Goal: Task Accomplishment & Management: Complete application form

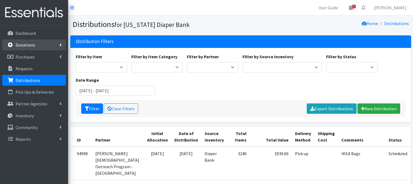
click at [32, 44] on p "Donations" at bounding box center [26, 44] width 20 height 5
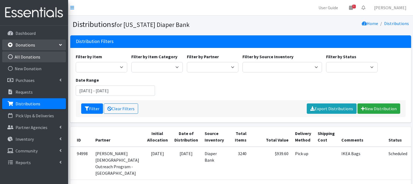
click at [9, 56] on icon at bounding box center [10, 56] width 7 height 5
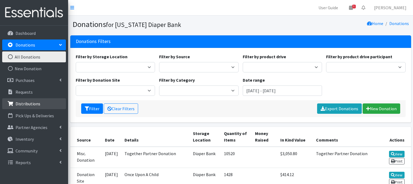
click at [26, 105] on p "Distributions" at bounding box center [28, 103] width 25 height 5
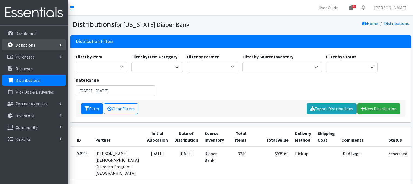
click at [20, 47] on p "Donations" at bounding box center [26, 44] width 20 height 5
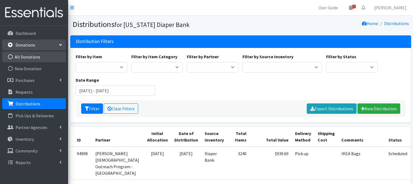
click at [11, 57] on icon at bounding box center [10, 56] width 7 height 5
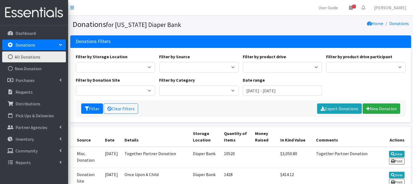
click at [10, 56] on icon at bounding box center [10, 56] width 7 height 5
click at [381, 109] on link "New Donation" at bounding box center [382, 109] width 38 height 10
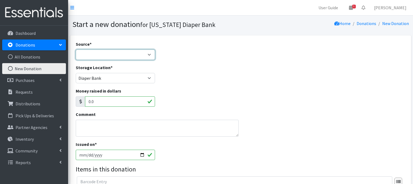
click at [119, 57] on select "Product Drive Manufacturer Donation Site Misc. Donation" at bounding box center [116, 55] width 80 height 10
select select "Donation Site"
click at [76, 50] on select "Product Drive Manufacturer Donation Site Misc. Donation" at bounding box center [116, 55] width 80 height 10
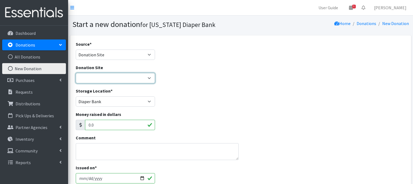
click at [149, 78] on select "Bigwheels to Butterflies Honeyman Rent ALL Omaha Children's Clinic Once Upon A …" at bounding box center [116, 78] width 80 height 10
select select "1034"
click at [76, 73] on select "Bigwheels to Butterflies Honeyman Rent ALL Omaha Children's Clinic Once Upon A …" at bounding box center [116, 78] width 80 height 10
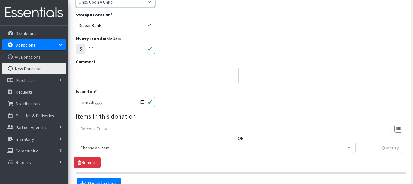
scroll to position [87, 0]
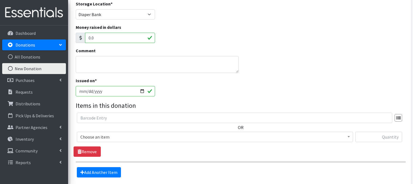
click at [142, 92] on input "2025-08-14" at bounding box center [116, 91] width 80 height 10
type input "[DATE]"
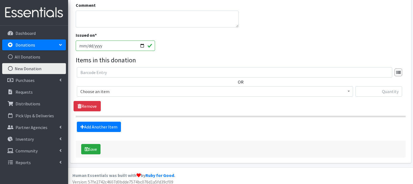
scroll to position [136, 0]
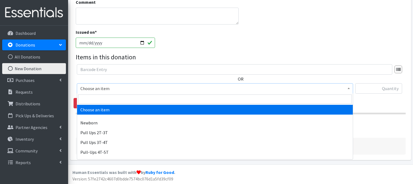
click at [348, 89] on span at bounding box center [348, 88] width 5 height 8
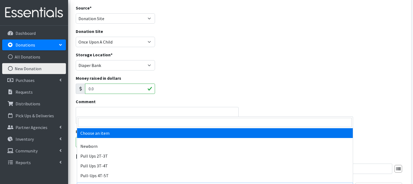
scroll to position [62, 0]
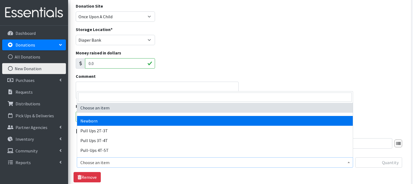
select select "3681"
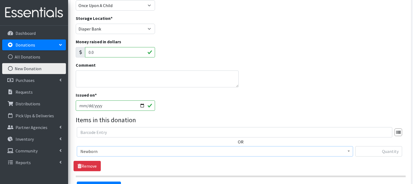
scroll to position [83, 0]
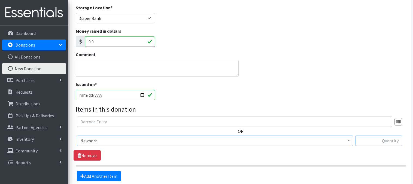
click at [377, 142] on input "text" at bounding box center [378, 141] width 47 height 10
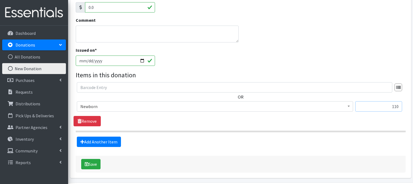
scroll to position [119, 0]
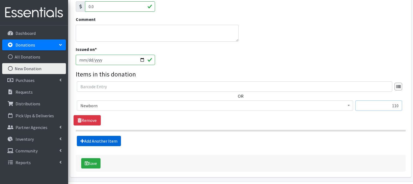
type input "110"
click at [101, 141] on link "Add Another Item" at bounding box center [99, 141] width 44 height 10
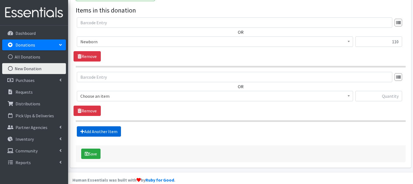
scroll to position [190, 0]
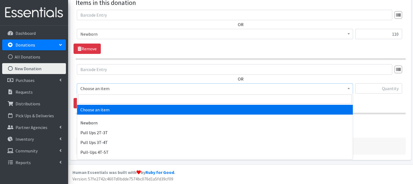
click at [347, 87] on span at bounding box center [348, 88] width 5 height 8
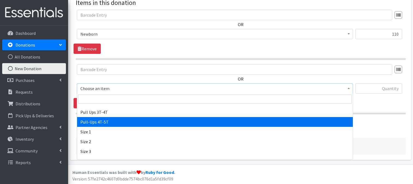
scroll to position [33, 0]
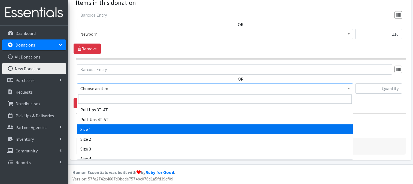
select select "3682"
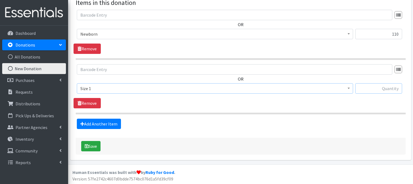
click at [379, 91] on input "text" at bounding box center [378, 88] width 47 height 10
type input "303"
click at [106, 125] on link "Add Another Item" at bounding box center [99, 124] width 44 height 10
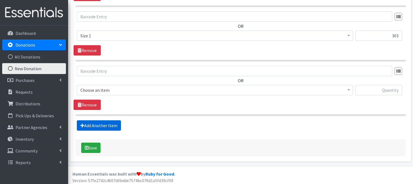
scroll to position [244, 0]
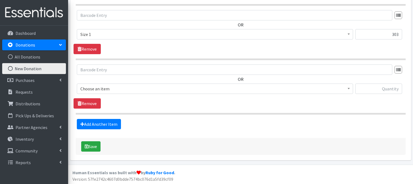
click at [350, 90] on span at bounding box center [348, 88] width 5 height 8
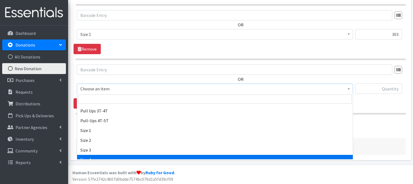
scroll to position [33, 0]
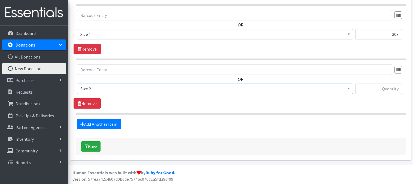
select select "3683"
click at [364, 87] on input "text" at bounding box center [378, 89] width 47 height 10
type input "139"
click at [106, 123] on link "Add Another Item" at bounding box center [99, 124] width 44 height 10
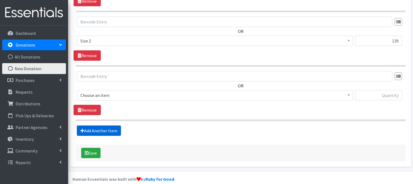
scroll to position [299, 0]
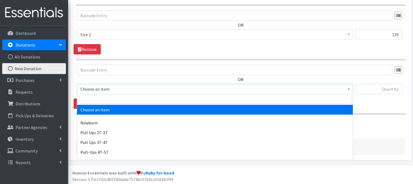
click at [351, 89] on span at bounding box center [348, 88] width 5 height 8
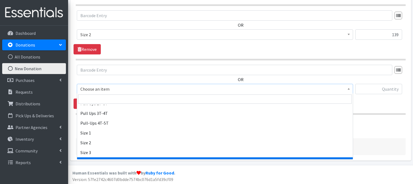
scroll to position [33, 0]
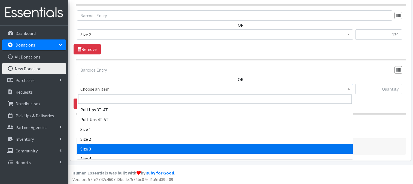
select select "3684"
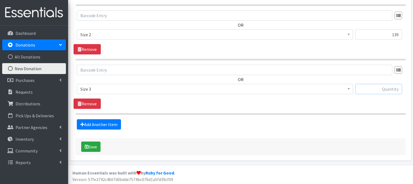
click at [373, 91] on input "text" at bounding box center [378, 89] width 47 height 10
type input "4"
click at [105, 126] on link "Add Another Item" at bounding box center [99, 124] width 44 height 10
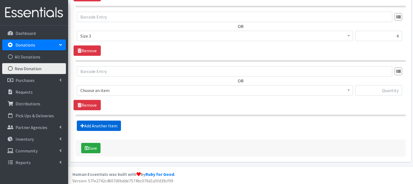
scroll to position [353, 0]
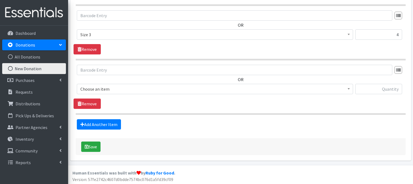
click at [350, 88] on span at bounding box center [348, 88] width 5 height 8
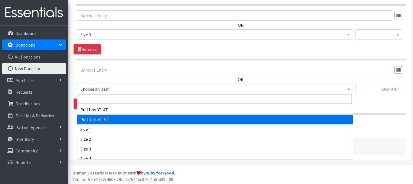
scroll to position [44, 0]
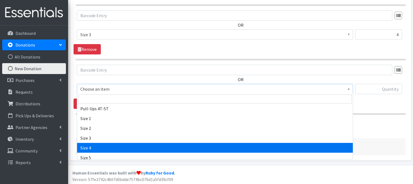
select select "3685"
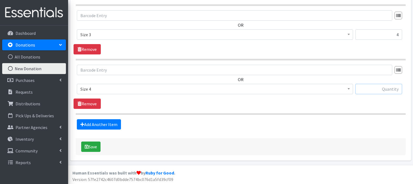
click at [373, 88] on input "text" at bounding box center [378, 89] width 47 height 10
type input "42"
click at [111, 125] on link "Add Another Item" at bounding box center [99, 124] width 44 height 10
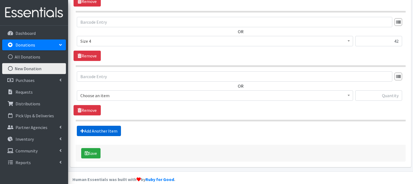
scroll to position [408, 0]
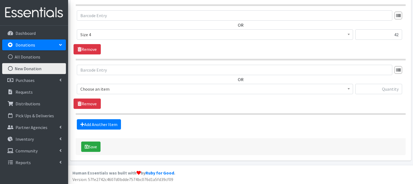
click at [348, 90] on span at bounding box center [348, 88] width 5 height 8
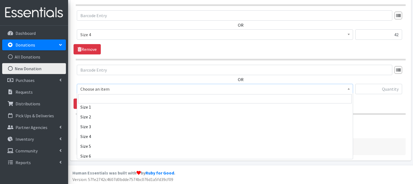
scroll to position [65, 0]
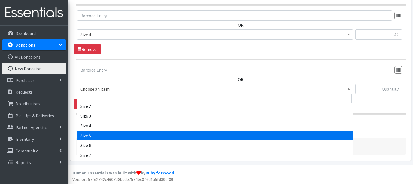
select select "3686"
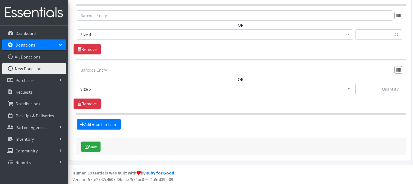
click at [375, 88] on input "text" at bounding box center [378, 89] width 47 height 10
type input "2977"
click at [96, 127] on link "Add Another Item" at bounding box center [99, 124] width 44 height 10
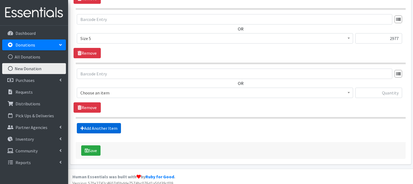
scroll to position [462, 0]
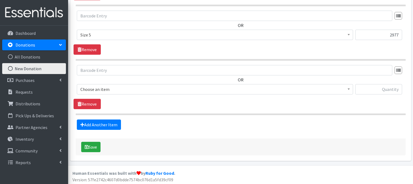
click at [348, 90] on span at bounding box center [348, 88] width 5 height 8
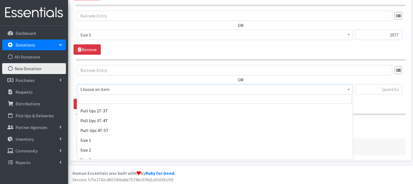
scroll to position [58, 0]
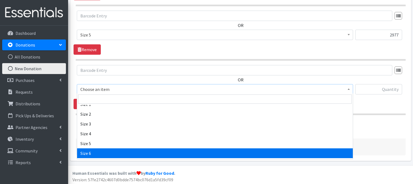
select select "3687"
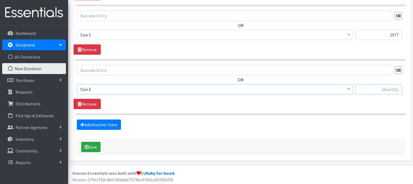
click at [378, 88] on input "text" at bounding box center [378, 89] width 47 height 10
type input "42"
click at [109, 125] on link "Add Another Item" at bounding box center [99, 125] width 44 height 10
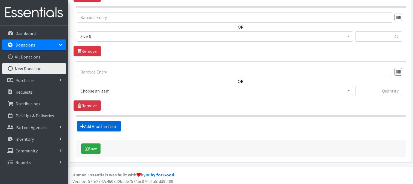
scroll to position [516, 0]
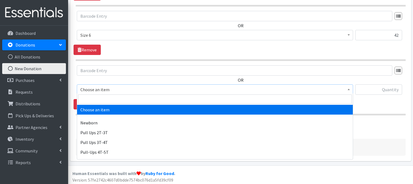
click at [350, 88] on span at bounding box center [348, 89] width 5 height 8
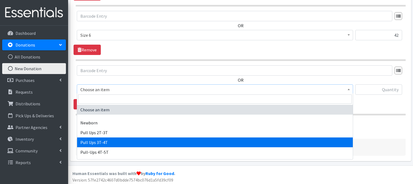
select select "3697"
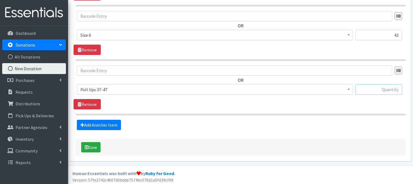
click at [377, 87] on input "text" at bounding box center [378, 89] width 47 height 10
type input "3591"
click at [111, 123] on link "Add Another Item" at bounding box center [99, 125] width 44 height 10
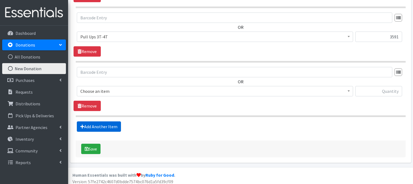
scroll to position [570, 0]
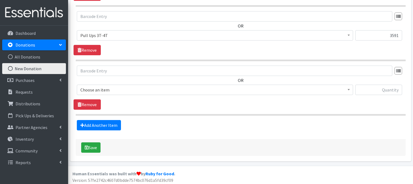
click at [351, 90] on span at bounding box center [348, 89] width 5 height 8
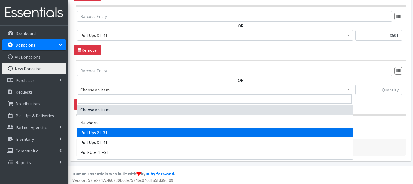
select select "3696"
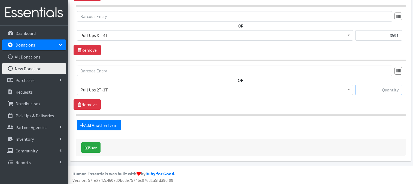
click at [387, 87] on input "text" at bounding box center [378, 90] width 47 height 10
type input "3036"
click at [91, 147] on button "Save" at bounding box center [90, 147] width 19 height 10
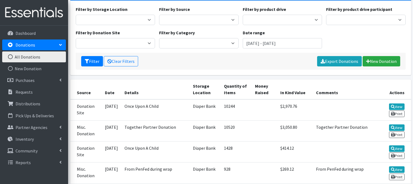
scroll to position [76, 0]
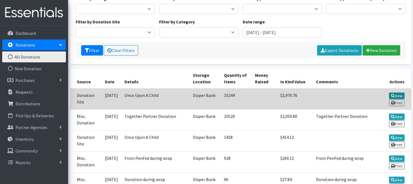
click at [395, 95] on link "View" at bounding box center [397, 96] width 16 height 7
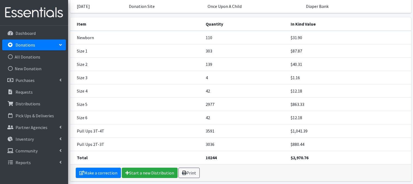
scroll to position [50, 0]
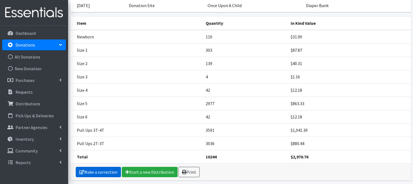
click at [105, 171] on link "Make a correction" at bounding box center [98, 172] width 45 height 10
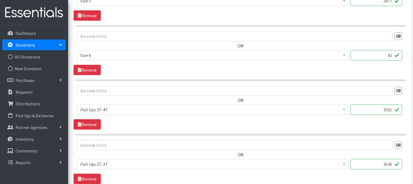
scroll to position [498, 0]
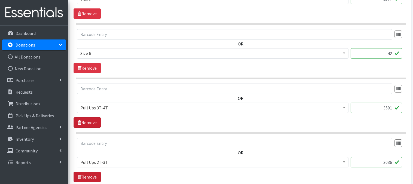
click at [94, 120] on link "Remove" at bounding box center [87, 122] width 27 height 10
click at [93, 122] on link "Remove" at bounding box center [87, 122] width 27 height 10
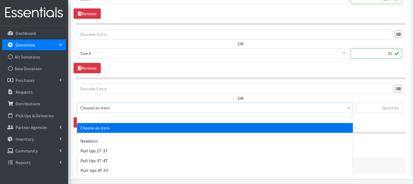
click at [351, 107] on span at bounding box center [348, 107] width 5 height 8
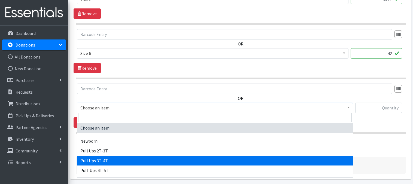
select select "3697"
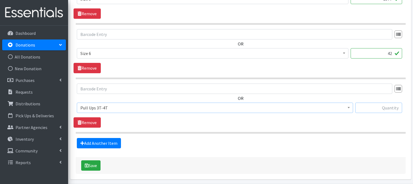
click at [362, 107] on input "text" at bounding box center [378, 108] width 47 height 10
type input "416"
click at [109, 144] on link "Add Another Item" at bounding box center [99, 143] width 44 height 10
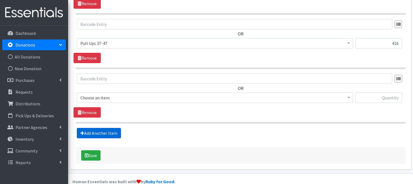
scroll to position [570, 0]
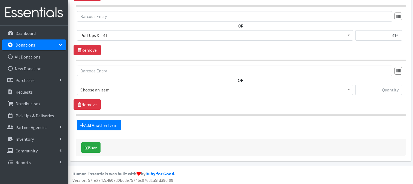
click at [351, 89] on span at bounding box center [348, 89] width 5 height 8
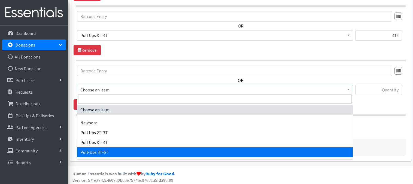
select select "14766"
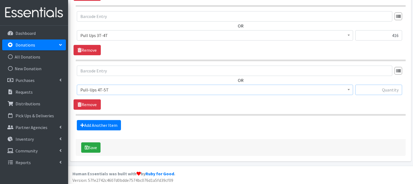
click at [384, 90] on input "text" at bounding box center [378, 90] width 47 height 10
type input "95"
click at [112, 125] on link "Add Another Item" at bounding box center [99, 125] width 44 height 10
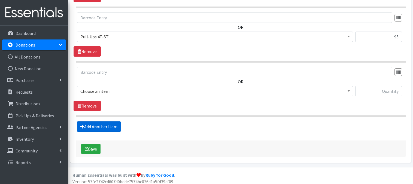
scroll to position [625, 0]
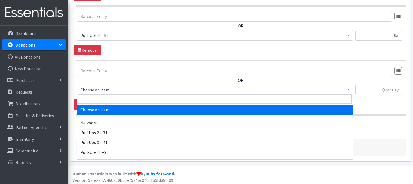
click at [351, 89] on span at bounding box center [348, 89] width 5 height 8
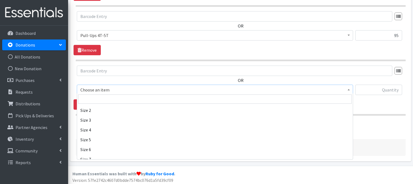
scroll to position [76, 0]
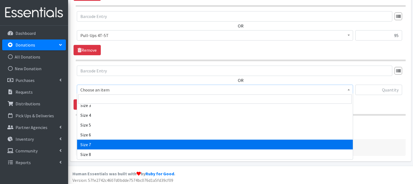
select select "3820"
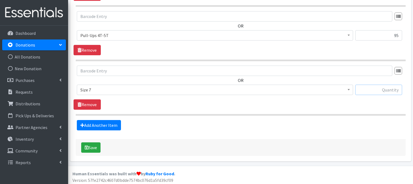
click at [370, 88] on input "text" at bounding box center [378, 90] width 47 height 10
type input "44"
click at [106, 125] on link "Add Another Item" at bounding box center [99, 125] width 44 height 10
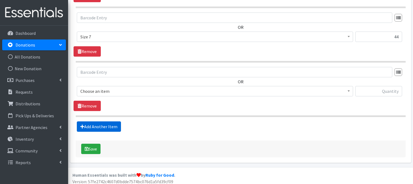
scroll to position [679, 0]
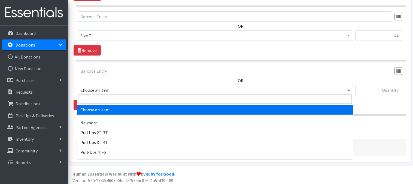
click at [345, 89] on span "Choose an item" at bounding box center [214, 90] width 269 height 8
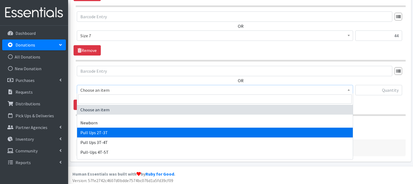
select select "3696"
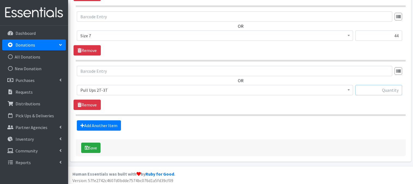
click at [384, 88] on input "text" at bounding box center [378, 90] width 47 height 10
type input "3036"
click at [94, 147] on button "Save" at bounding box center [90, 148] width 19 height 10
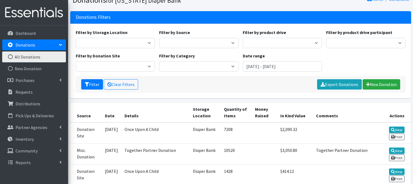
scroll to position [44, 0]
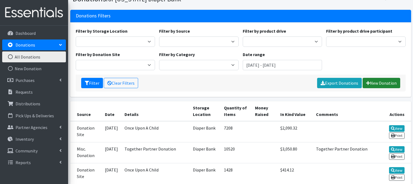
click at [378, 81] on link "New Donation" at bounding box center [382, 83] width 38 height 10
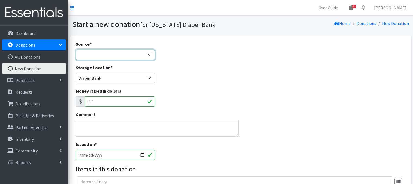
click at [149, 52] on select "Product Drive Manufacturer Donation Site Misc. Donation" at bounding box center [116, 55] width 80 height 10
select select "Donation Site"
click at [76, 50] on select "Product Drive Manufacturer Donation Site Misc. Donation" at bounding box center [116, 55] width 80 height 10
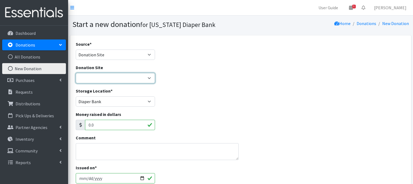
click at [147, 79] on select "Bigwheels to Butterflies [PERSON_NAME] Rent ALL Omaha Children's Clinic Once Up…" at bounding box center [116, 78] width 80 height 10
select select "406"
click at [76, 73] on select "Bigwheels to Butterflies [PERSON_NAME] Rent ALL Omaha Children's Clinic Once Up…" at bounding box center [116, 78] width 80 height 10
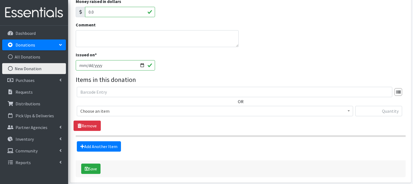
scroll to position [107, 0]
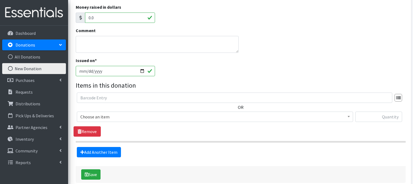
click at [142, 70] on input "[DATE]" at bounding box center [116, 71] width 80 height 10
type input "[DATE]"
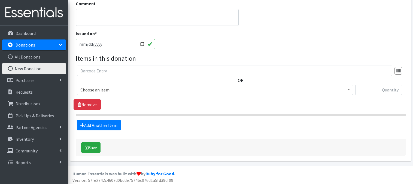
scroll to position [136, 0]
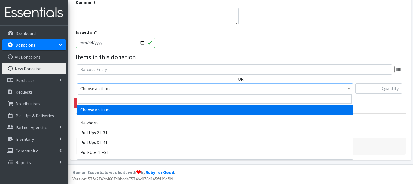
click at [348, 89] on b at bounding box center [349, 88] width 2 height 1
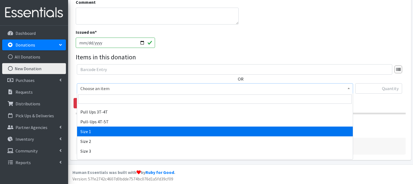
scroll to position [33, 0]
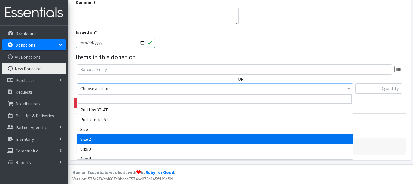
select select "3683"
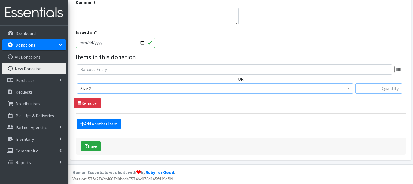
click at [377, 90] on input "text" at bounding box center [378, 88] width 47 height 10
type input "38"
click at [112, 123] on link "Add Another Item" at bounding box center [99, 124] width 44 height 10
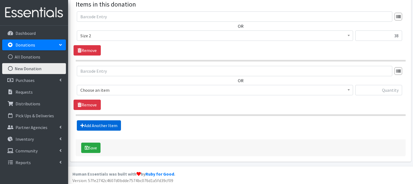
scroll to position [190, 0]
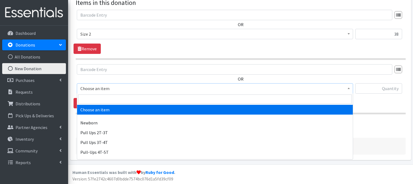
click at [345, 89] on span "Choose an item" at bounding box center [214, 89] width 269 height 8
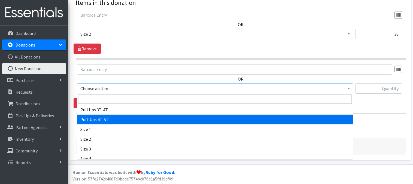
scroll to position [44, 0]
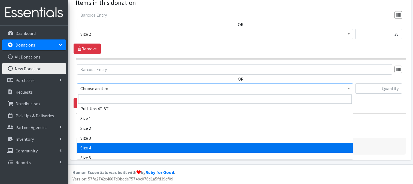
drag, startPoint x: 103, startPoint y: 148, endPoint x: 218, endPoint y: 111, distance: 121.0
select select "3685"
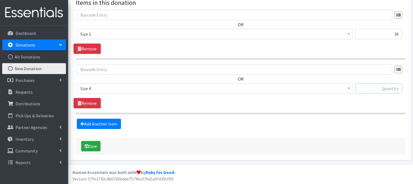
click at [382, 89] on input "text" at bounding box center [378, 88] width 47 height 10
type input "120"
click at [101, 122] on link "Add Another Item" at bounding box center [99, 124] width 44 height 10
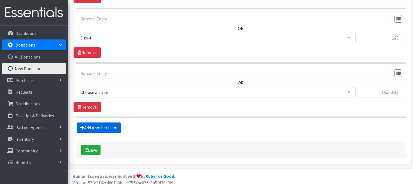
scroll to position [244, 0]
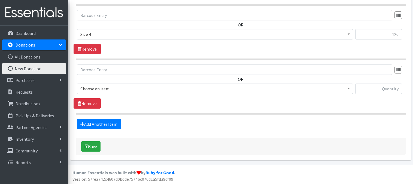
click at [348, 89] on span at bounding box center [348, 88] width 5 height 8
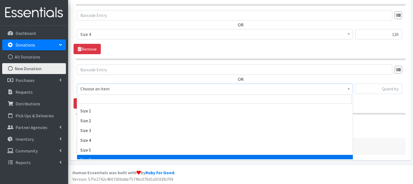
scroll to position [54, 0]
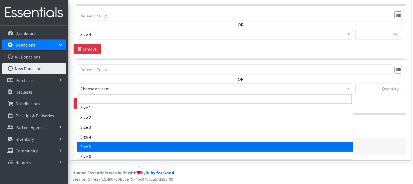
select select "3686"
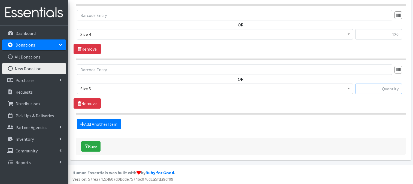
click at [389, 90] on input "text" at bounding box center [378, 89] width 47 height 10
type input "64"
click at [92, 147] on button "Save" at bounding box center [90, 146] width 19 height 10
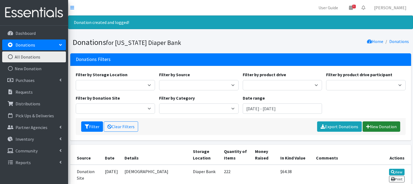
click at [373, 126] on link "New Donation" at bounding box center [382, 127] width 38 height 10
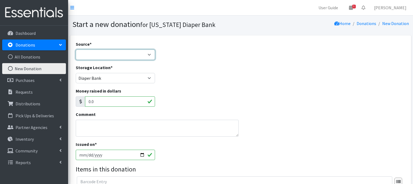
click at [148, 56] on select "Product Drive Manufacturer Donation Site Misc. Donation" at bounding box center [116, 55] width 80 height 10
select select "Donation Site"
click at [76, 50] on select "Product Drive Manufacturer Donation Site Misc. Donation" at bounding box center [116, 55] width 80 height 10
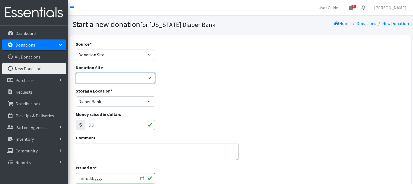
click at [150, 78] on select "Bigwheels to Butterflies [PERSON_NAME] Rent ALL Omaha Children's Clinic Once Up…" at bounding box center [116, 78] width 80 height 10
select select "1001"
click at [76, 73] on select "Bigwheels to Butterflies Honeyman Rent ALL Omaha Children's Clinic Once Upon A …" at bounding box center [116, 78] width 80 height 10
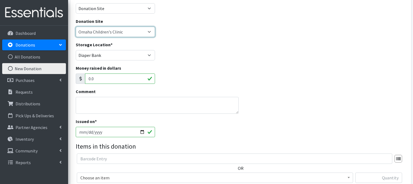
scroll to position [54, 0]
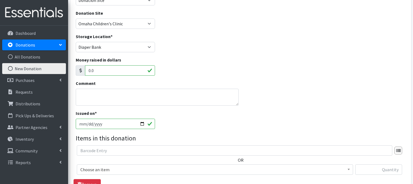
click at [142, 121] on input "2025-08-14" at bounding box center [116, 124] width 80 height 10
type input "[DATE]"
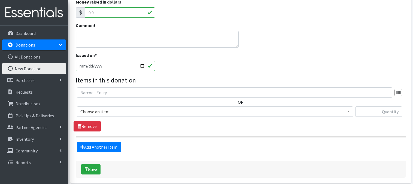
scroll to position [116, 0]
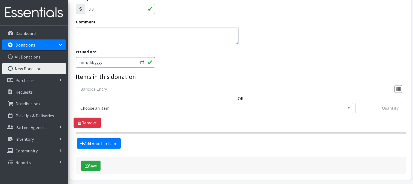
click at [345, 108] on span "Choose an item" at bounding box center [214, 108] width 269 height 8
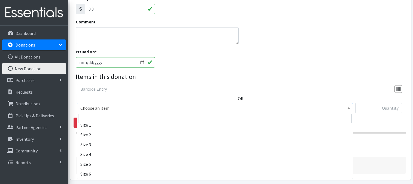
scroll to position [58, 0]
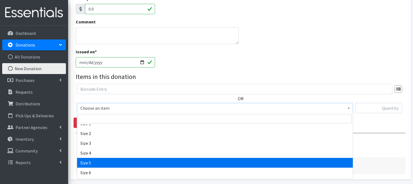
select select "3686"
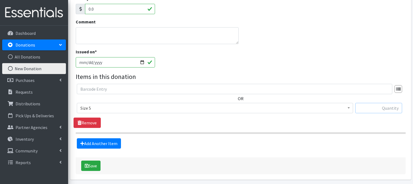
click at [377, 105] on input "text" at bounding box center [378, 108] width 47 height 10
type input "4"
click at [90, 143] on link "Add Another Item" at bounding box center [99, 143] width 44 height 10
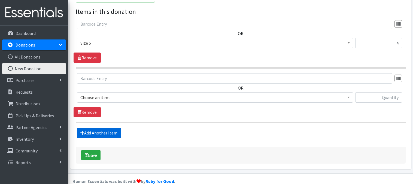
scroll to position [190, 0]
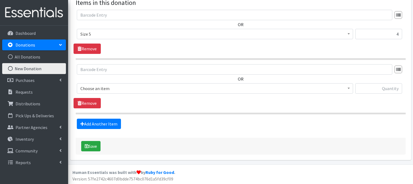
click at [347, 91] on span at bounding box center [348, 88] width 5 height 8
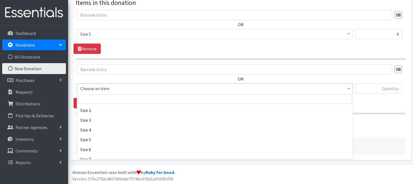
scroll to position [65, 0]
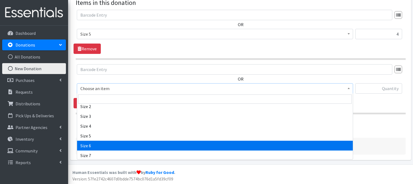
drag, startPoint x: 99, startPoint y: 147, endPoint x: 205, endPoint y: 97, distance: 117.0
select select "3687"
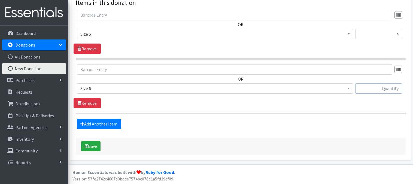
click at [369, 89] on input "text" at bounding box center [378, 88] width 47 height 10
type input "20"
click at [101, 123] on link "Add Another Item" at bounding box center [99, 124] width 44 height 10
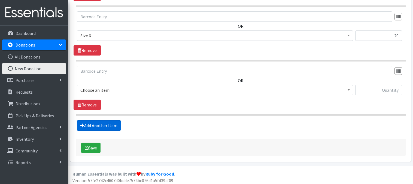
scroll to position [244, 0]
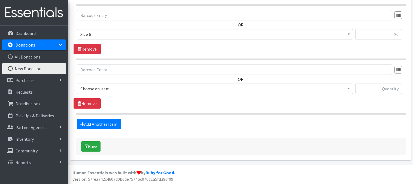
click at [348, 90] on span at bounding box center [348, 88] width 5 height 8
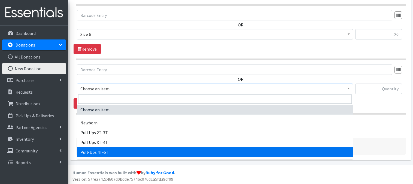
select select "14766"
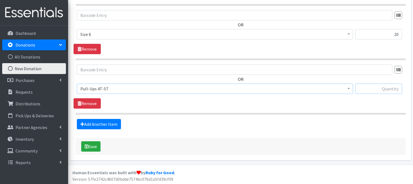
click at [381, 89] on input "text" at bounding box center [378, 89] width 47 height 10
type input "34"
click at [90, 147] on button "Save" at bounding box center [90, 146] width 19 height 10
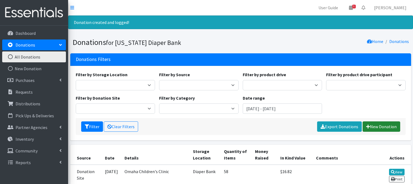
click at [388, 129] on link "New Donation" at bounding box center [382, 127] width 38 height 10
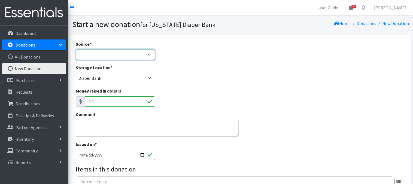
click at [148, 54] on select "Product Drive Manufacturer Donation Site Misc. Donation" at bounding box center [116, 55] width 80 height 10
select select "Donation Site"
click at [76, 50] on select "Product Drive Manufacturer Donation Site Misc. Donation" at bounding box center [116, 55] width 80 height 10
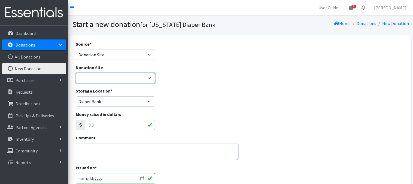
click at [148, 78] on select "Bigwheels to Butterflies Honeyman Rent ALL Omaha Children's Clinic Once Upon A …" at bounding box center [116, 78] width 80 height 10
select select "993"
click at [76, 73] on select "Bigwheels to Butterflies Honeyman Rent ALL Omaha Children's Clinic Once Upon A …" at bounding box center [116, 78] width 80 height 10
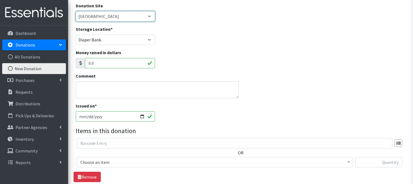
scroll to position [65, 0]
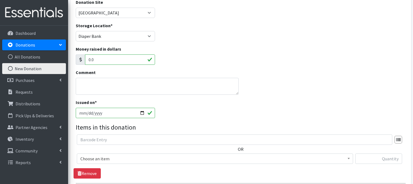
click at [144, 111] on input "2025-08-14" at bounding box center [116, 113] width 80 height 10
type input "[DATE]"
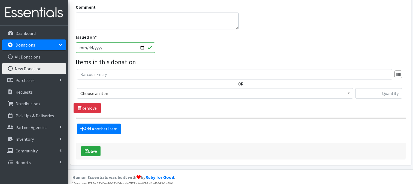
scroll to position [134, 0]
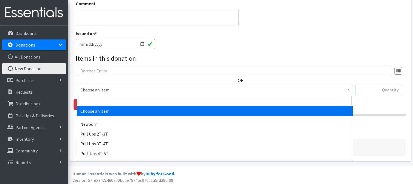
click at [346, 90] on span at bounding box center [348, 89] width 5 height 8
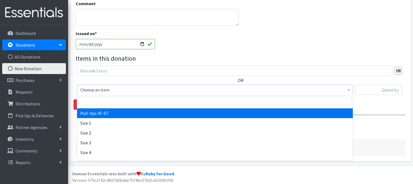
scroll to position [44, 0]
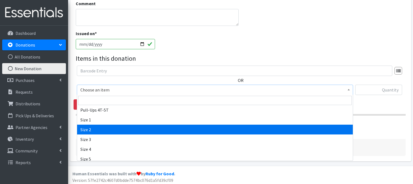
select select "3683"
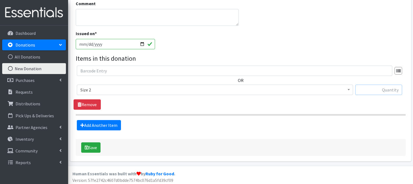
click at [372, 91] on input "text" at bounding box center [378, 90] width 47 height 10
type input "61"
click at [107, 128] on link "Add Another Item" at bounding box center [99, 125] width 44 height 10
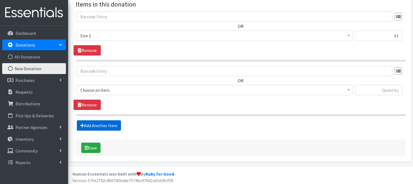
scroll to position [190, 0]
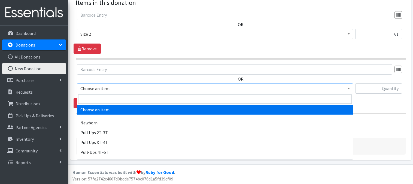
click at [348, 89] on b at bounding box center [349, 88] width 2 height 1
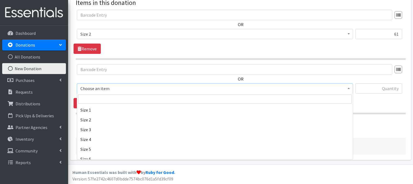
scroll to position [54, 0]
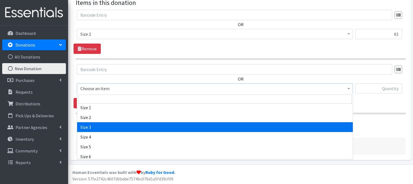
drag, startPoint x: 87, startPoint y: 127, endPoint x: 90, endPoint y: 122, distance: 6.1
select select "3684"
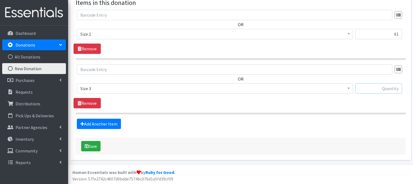
click at [368, 89] on input "text" at bounding box center [378, 88] width 47 height 10
type input "39"
click at [99, 125] on link "Add Another Item" at bounding box center [99, 124] width 44 height 10
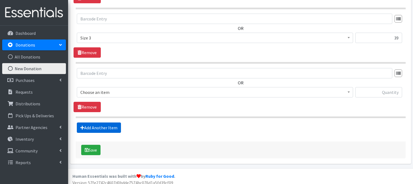
scroll to position [244, 0]
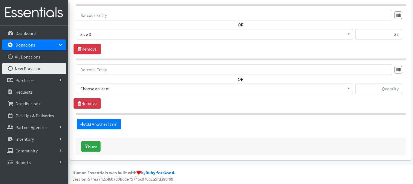
click at [351, 90] on span at bounding box center [348, 88] width 5 height 8
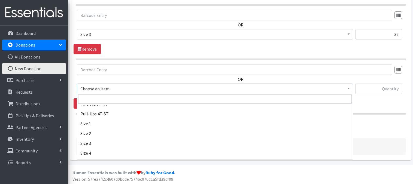
scroll to position [44, 0]
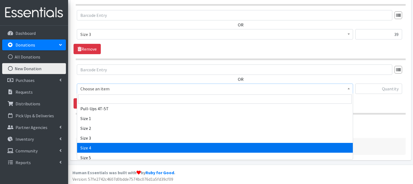
select select "3685"
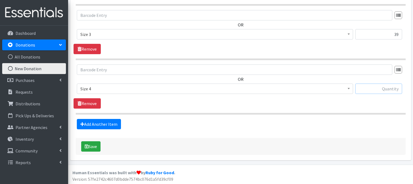
click at [382, 90] on input "text" at bounding box center [378, 89] width 47 height 10
type input "22"
click at [87, 124] on link "Add Another Item" at bounding box center [99, 124] width 44 height 10
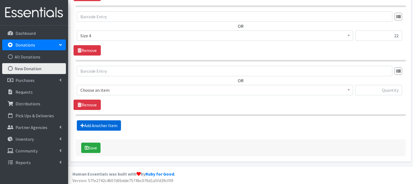
scroll to position [299, 0]
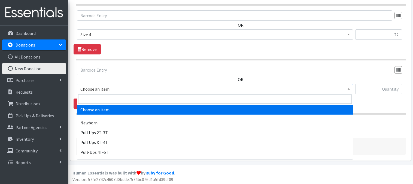
click at [344, 89] on span "Choose an item" at bounding box center [214, 89] width 269 height 8
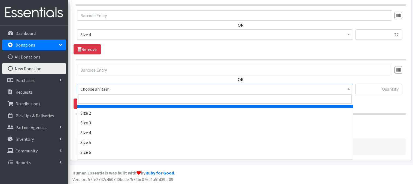
scroll to position [65, 0]
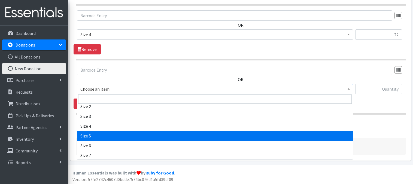
select select "3686"
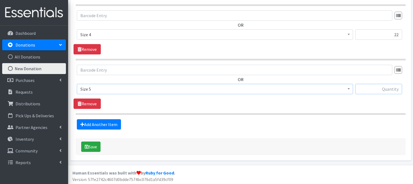
click at [383, 91] on input "text" at bounding box center [378, 89] width 47 height 10
type input "71"
click at [96, 148] on button "Save" at bounding box center [90, 147] width 19 height 10
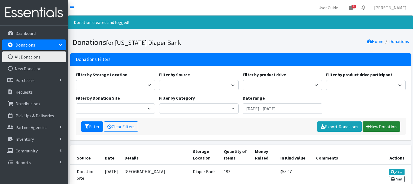
click at [387, 126] on link "New Donation" at bounding box center [382, 127] width 38 height 10
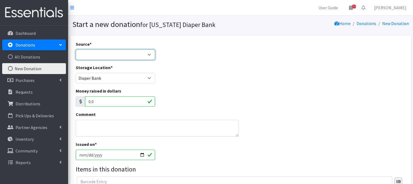
click at [150, 54] on select "Product Drive Manufacturer Donation Site Misc. Donation" at bounding box center [116, 55] width 80 height 10
select select "Donation Site"
click at [76, 50] on select "Product Drive Manufacturer Donation Site Misc. Donation" at bounding box center [116, 55] width 80 height 10
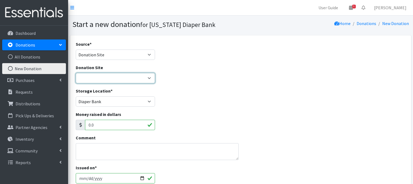
click at [149, 77] on select "Bigwheels to Butterflies [PERSON_NAME] Rent ALL Omaha Children's Clinic Once Up…" at bounding box center [116, 78] width 80 height 10
select select "1015"
click at [76, 73] on select "Bigwheels to Butterflies [PERSON_NAME] Rent ALL Omaha Children's Clinic Once Up…" at bounding box center [116, 78] width 80 height 10
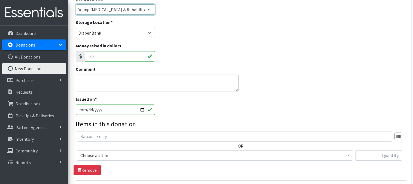
scroll to position [83, 0]
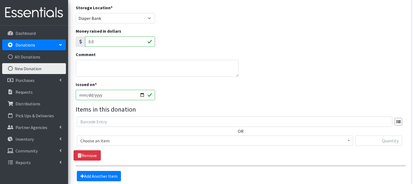
click at [143, 93] on input "2025-08-14" at bounding box center [116, 95] width 80 height 10
type input "[DATE]"
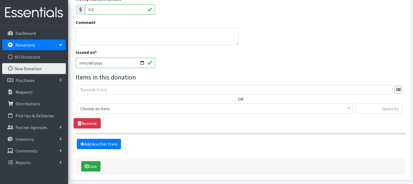
scroll to position [116, 0]
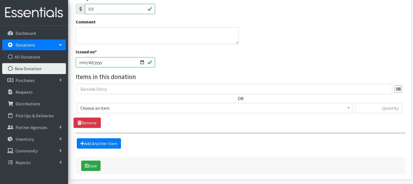
click at [345, 107] on span "Choose an item" at bounding box center [214, 108] width 269 height 8
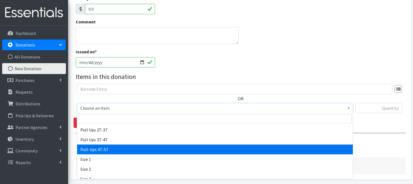
scroll to position [33, 0]
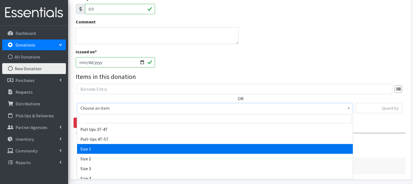
select select "3682"
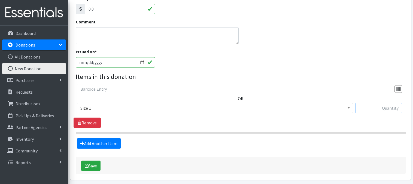
click at [383, 107] on input "text" at bounding box center [378, 108] width 47 height 10
type input "164"
click at [95, 144] on link "Add Another Item" at bounding box center [99, 143] width 44 height 10
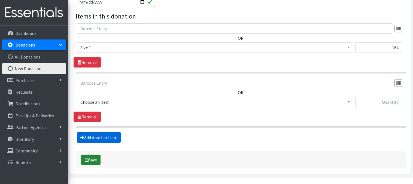
scroll to position [190, 0]
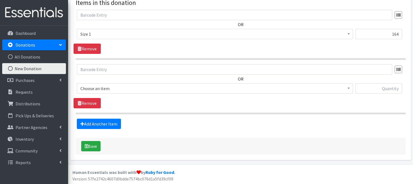
click at [350, 89] on span at bounding box center [348, 88] width 5 height 8
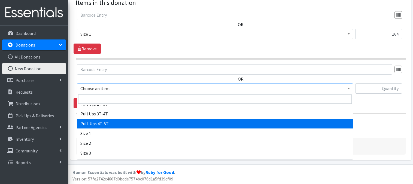
scroll to position [33, 0]
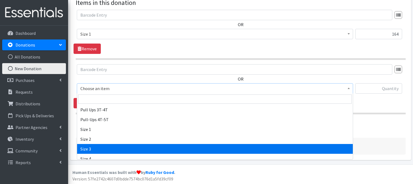
select select "3684"
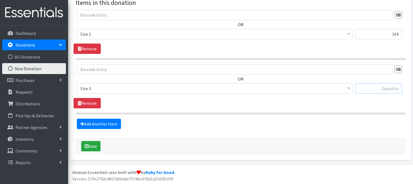
click at [370, 88] on input "text" at bounding box center [378, 88] width 47 height 10
type input "112"
click at [110, 125] on link "Add Another Item" at bounding box center [99, 124] width 44 height 10
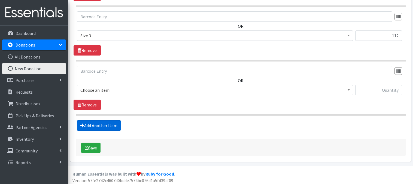
scroll to position [244, 0]
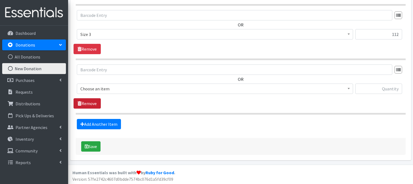
click at [96, 105] on link "Remove" at bounding box center [87, 103] width 27 height 10
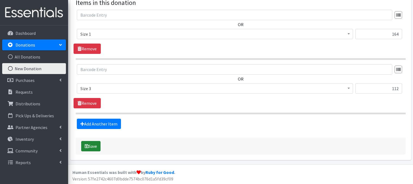
click at [98, 148] on button "Save" at bounding box center [90, 146] width 19 height 10
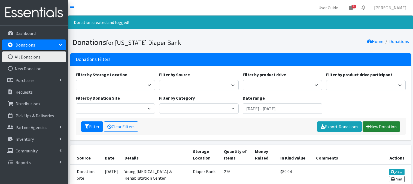
click at [382, 127] on link "New Donation" at bounding box center [382, 127] width 38 height 10
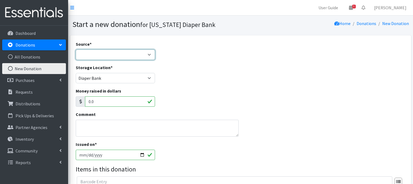
click at [145, 53] on select "Product Drive Manufacturer Donation Site Misc. Donation" at bounding box center [116, 55] width 80 height 10
select select "Donation Site"
click at [76, 50] on select "Product Drive Manufacturer Donation Site Misc. Donation" at bounding box center [116, 55] width 80 height 10
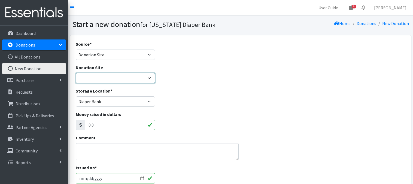
click at [151, 78] on select "Bigwheels to Butterflies Honeyman Rent ALL Omaha Children's Clinic Once Upon A …" at bounding box center [116, 78] width 80 height 10
select select "693"
click at [76, 73] on select "Bigwheels to Butterflies Honeyman Rent ALL Omaha Children's Clinic Once Upon A …" at bounding box center [116, 78] width 80 height 10
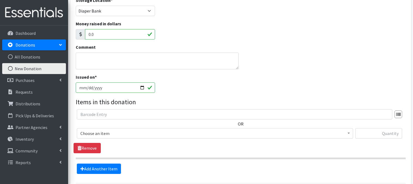
scroll to position [116, 0]
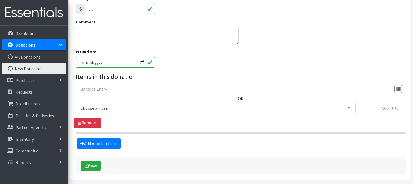
click at [141, 63] on input "[DATE]" at bounding box center [116, 62] width 80 height 10
type input "[DATE]"
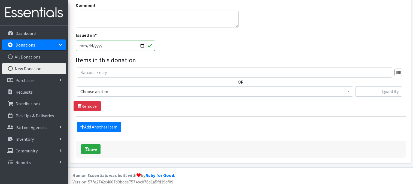
scroll to position [136, 0]
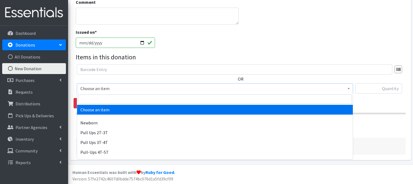
click at [346, 88] on span at bounding box center [348, 88] width 5 height 8
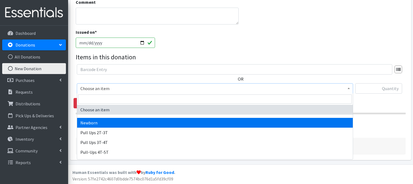
select select "3681"
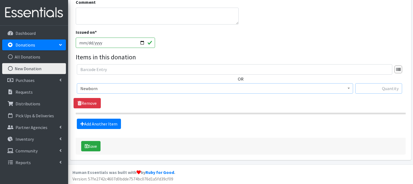
click at [386, 88] on input "text" at bounding box center [378, 88] width 47 height 10
type input "180"
click at [110, 126] on link "Add Another Item" at bounding box center [99, 124] width 44 height 10
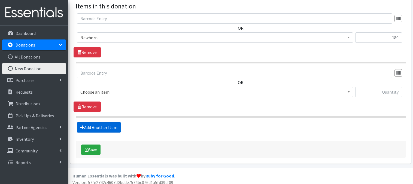
scroll to position [190, 0]
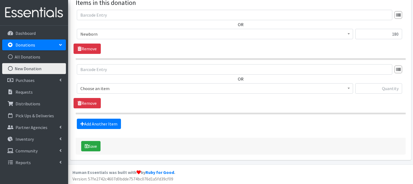
click at [351, 89] on span at bounding box center [348, 88] width 5 height 8
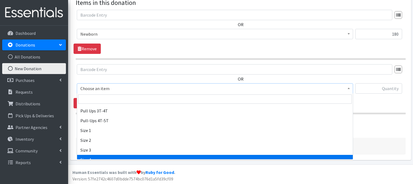
scroll to position [33, 0]
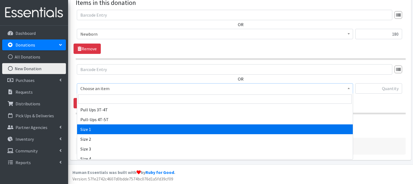
select select "3682"
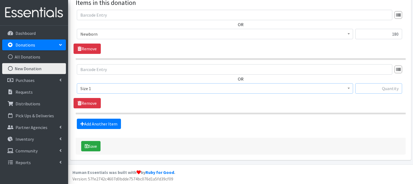
click at [377, 88] on input "text" at bounding box center [378, 88] width 47 height 10
type input "27"
click at [114, 124] on link "Add Another Item" at bounding box center [99, 124] width 44 height 10
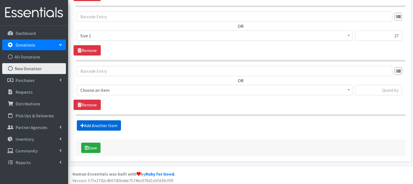
scroll to position [244, 0]
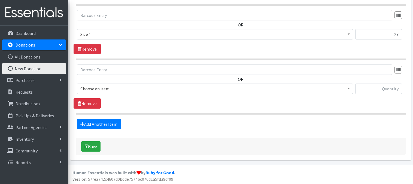
click at [350, 89] on span at bounding box center [348, 88] width 5 height 8
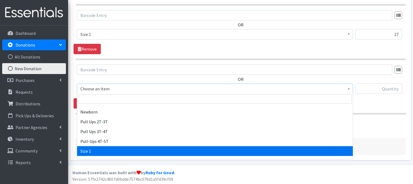
scroll to position [54, 0]
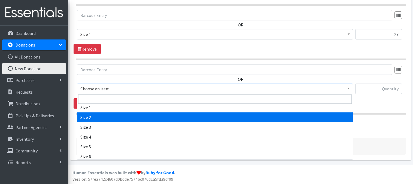
select select "3683"
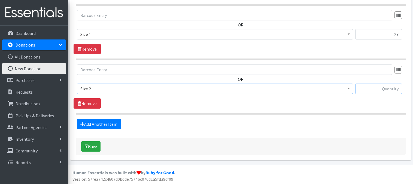
click at [368, 87] on input "text" at bounding box center [378, 89] width 47 height 10
type input "264"
click at [96, 123] on link "Add Another Item" at bounding box center [99, 124] width 44 height 10
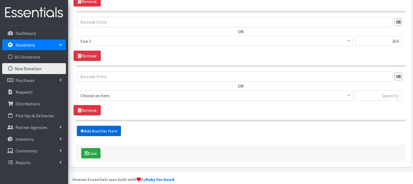
scroll to position [299, 0]
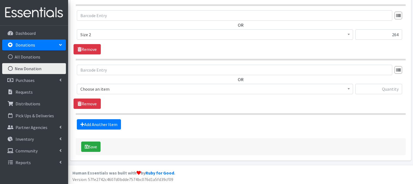
click at [347, 89] on span at bounding box center [348, 88] width 5 height 8
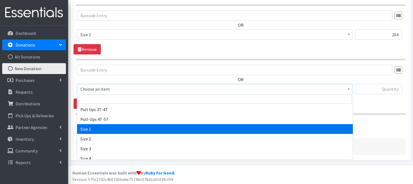
scroll to position [44, 0]
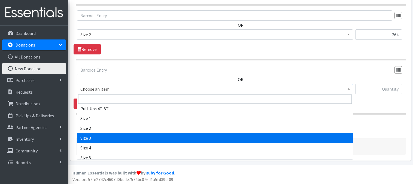
select select "3684"
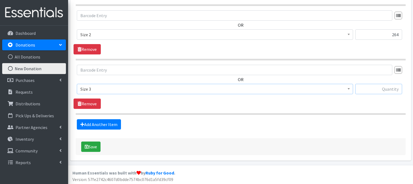
click at [367, 89] on input "text" at bounding box center [378, 89] width 47 height 10
type input "170"
click at [106, 124] on link "Add Another Item" at bounding box center [99, 124] width 44 height 10
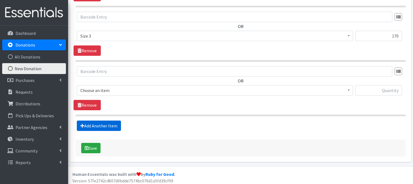
scroll to position [353, 0]
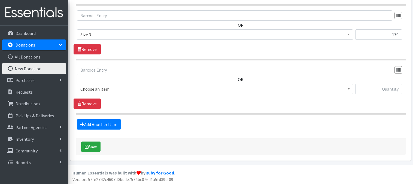
click at [349, 90] on span at bounding box center [348, 88] width 5 height 8
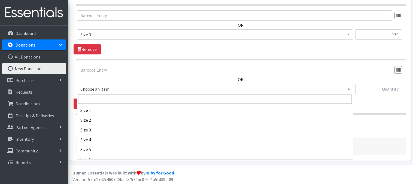
scroll to position [54, 0]
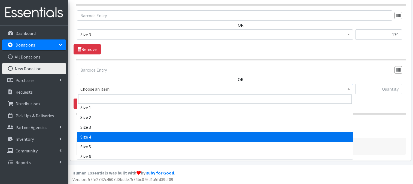
select select "3685"
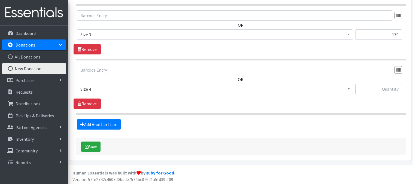
click at [372, 89] on input "text" at bounding box center [378, 89] width 47 height 10
type input "63"
click at [102, 123] on link "Add Another Item" at bounding box center [99, 124] width 44 height 10
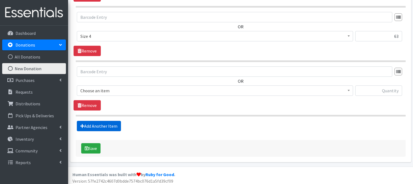
scroll to position [408, 0]
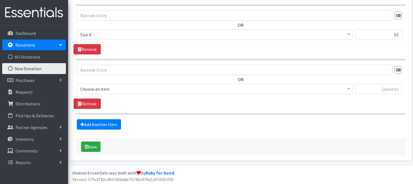
click at [351, 89] on span at bounding box center [348, 88] width 5 height 8
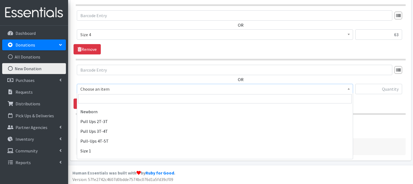
scroll to position [44, 0]
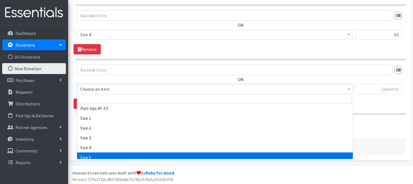
select select "3686"
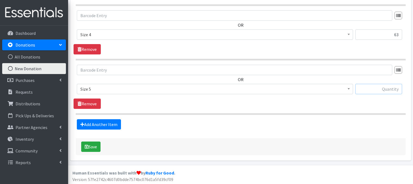
click at [372, 89] on input "text" at bounding box center [378, 89] width 47 height 10
type input "33"
click at [117, 125] on link "Add Another Item" at bounding box center [99, 124] width 44 height 10
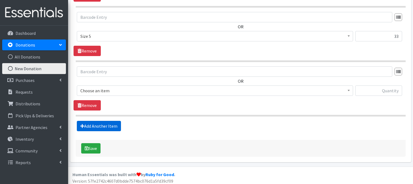
scroll to position [462, 0]
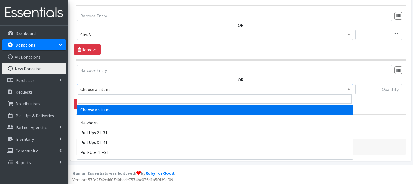
click at [350, 89] on span at bounding box center [348, 88] width 5 height 8
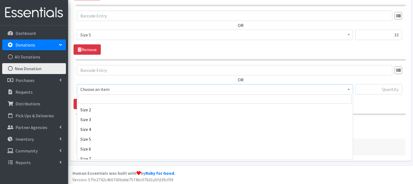
scroll to position [65, 0]
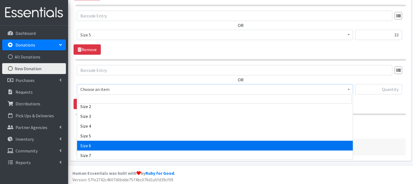
select select "3687"
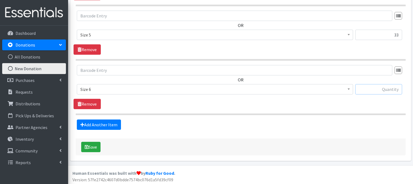
click at [368, 90] on input "text" at bounding box center [378, 89] width 47 height 10
type input "45"
click at [108, 123] on link "Add Another Item" at bounding box center [99, 125] width 44 height 10
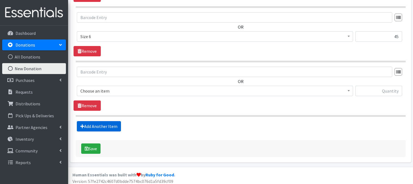
scroll to position [516, 0]
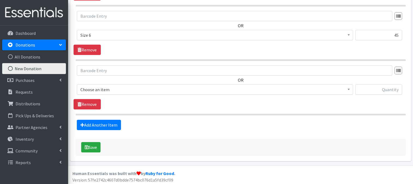
click at [349, 89] on span at bounding box center [348, 89] width 5 height 8
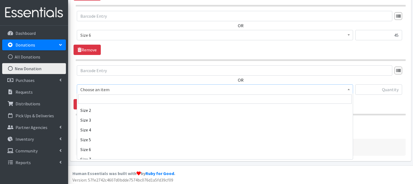
scroll to position [76, 0]
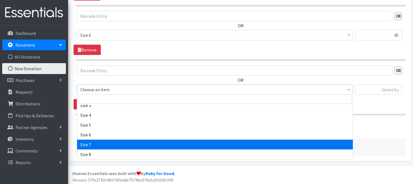
select select "3820"
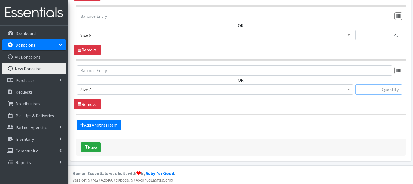
click at [369, 90] on input "text" at bounding box center [378, 89] width 47 height 10
type input "31"
click at [117, 123] on link "Add Another Item" at bounding box center [99, 125] width 44 height 10
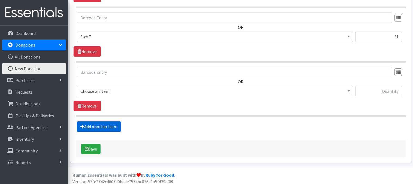
scroll to position [570, 0]
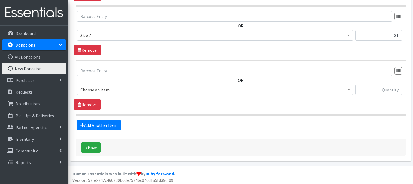
click at [347, 89] on span at bounding box center [348, 89] width 5 height 8
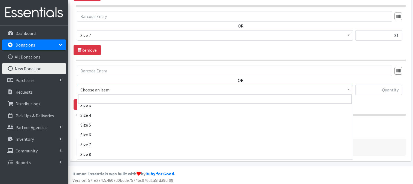
scroll to position [0, 0]
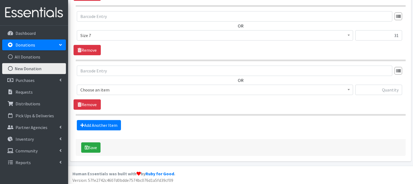
click at [375, 125] on div "Add Another Item" at bounding box center [241, 125] width 334 height 10
click at [89, 103] on link "Remove" at bounding box center [87, 104] width 27 height 10
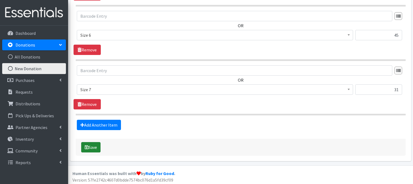
click at [90, 145] on button "Save" at bounding box center [90, 147] width 19 height 10
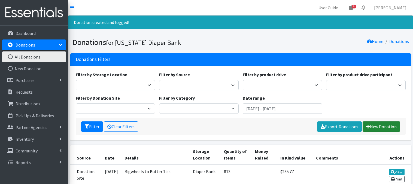
click at [381, 127] on link "New Donation" at bounding box center [382, 127] width 38 height 10
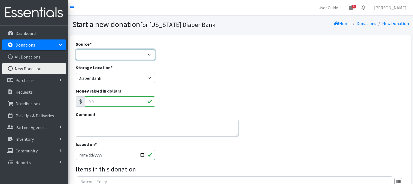
click at [148, 53] on select "Product Drive Manufacturer Donation Site Misc. Donation" at bounding box center [116, 55] width 80 height 10
select select "Donation Site"
click at [76, 50] on select "Product Drive Manufacturer Donation Site Misc. Donation" at bounding box center [116, 55] width 80 height 10
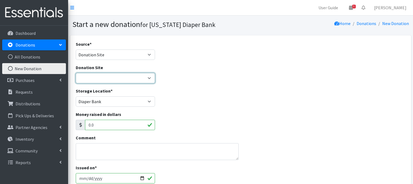
click at [148, 77] on select "Bigwheels to Butterflies Honeyman Rent ALL Omaha Children's Clinic Once Upon A …" at bounding box center [116, 78] width 80 height 10
select select "992"
click at [76, 73] on select "Bigwheels to Butterflies Honeyman Rent ALL Omaha Children's Clinic Once Upon A …" at bounding box center [116, 78] width 80 height 10
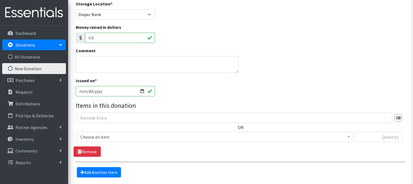
scroll to position [102, 0]
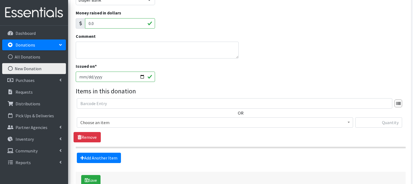
click at [139, 76] on input "2025-08-14" at bounding box center [116, 77] width 80 height 10
click at [141, 74] on input "2025-08-14" at bounding box center [116, 77] width 80 height 10
type input "[DATE]"
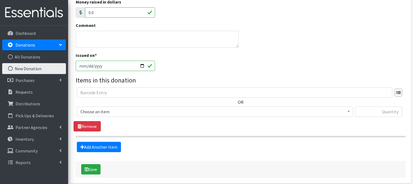
scroll to position [136, 0]
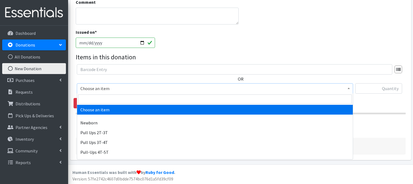
click at [348, 87] on span at bounding box center [348, 88] width 5 height 8
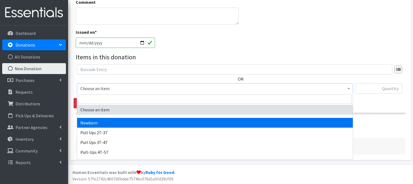
select select "3681"
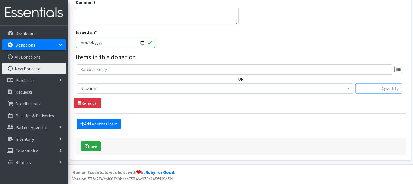
click at [393, 90] on input "text" at bounding box center [378, 88] width 47 height 10
type input "22"
click at [107, 127] on link "Add Another Item" at bounding box center [99, 124] width 44 height 10
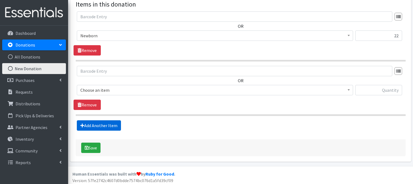
scroll to position [190, 0]
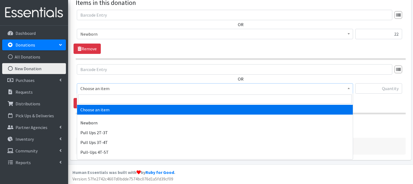
click at [346, 89] on span at bounding box center [348, 88] width 5 height 8
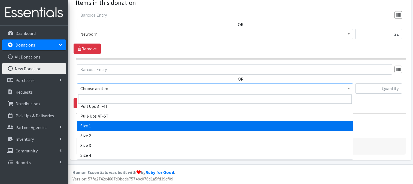
scroll to position [40, 0]
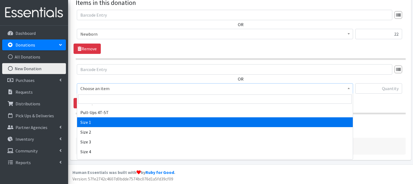
select select "3682"
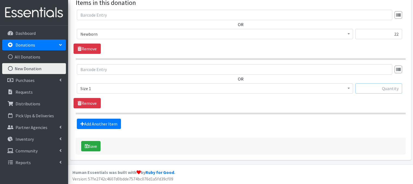
click at [366, 90] on input "text" at bounding box center [378, 88] width 47 height 10
type input "33"
click at [81, 124] on icon at bounding box center [82, 124] width 4 height 4
click at [92, 123] on link "Add Another Item" at bounding box center [99, 124] width 44 height 10
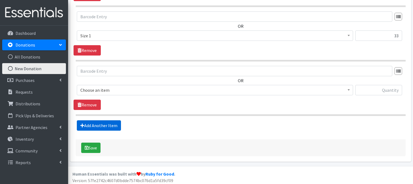
scroll to position [244, 0]
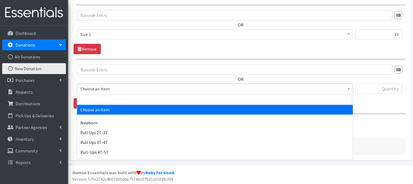
click at [346, 90] on span at bounding box center [348, 88] width 5 height 8
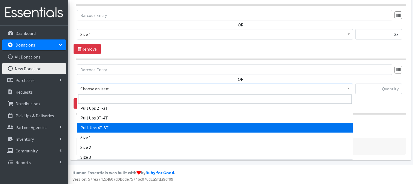
scroll to position [33, 0]
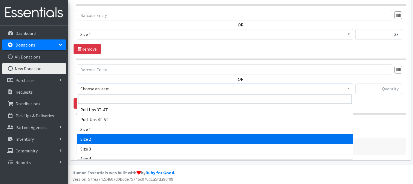
select select "3683"
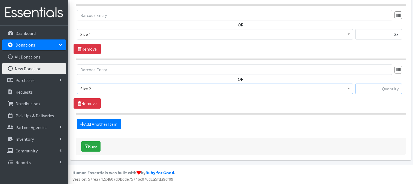
click at [375, 88] on input "text" at bounding box center [378, 89] width 47 height 10
type input "257"
click at [110, 126] on link "Add Another Item" at bounding box center [99, 124] width 44 height 10
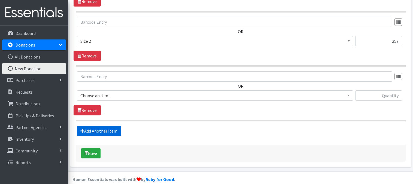
scroll to position [299, 0]
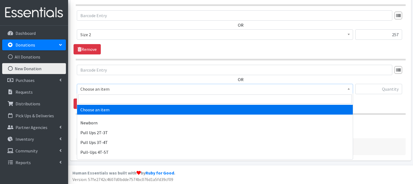
click at [350, 92] on span "Choose an item" at bounding box center [215, 89] width 276 height 10
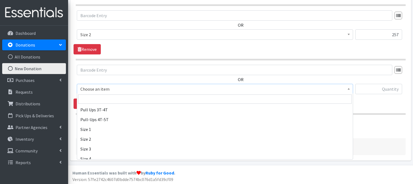
scroll to position [44, 0]
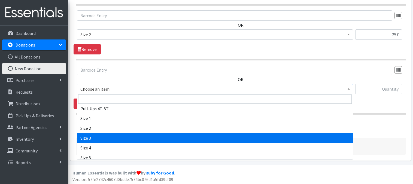
select select "3684"
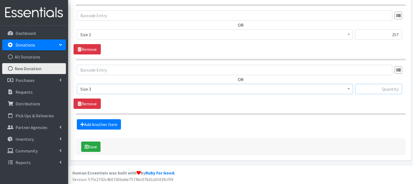
click at [382, 89] on input "text" at bounding box center [378, 89] width 47 height 10
type input "186"
click at [113, 126] on link "Add Another Item" at bounding box center [99, 124] width 44 height 10
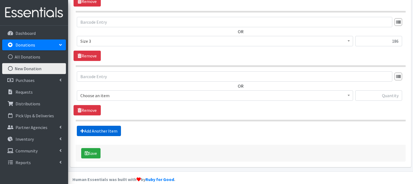
scroll to position [353, 0]
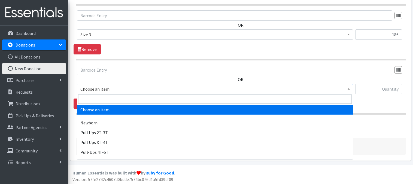
click at [349, 91] on span at bounding box center [348, 88] width 5 height 8
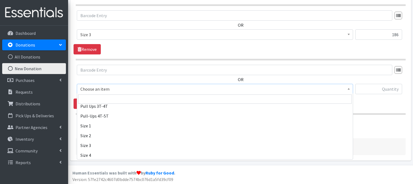
scroll to position [47, 0]
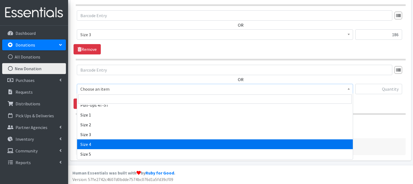
select select "3685"
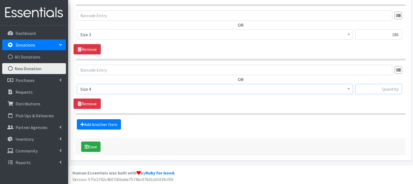
click at [388, 89] on input "text" at bounding box center [378, 89] width 47 height 10
type input "26"
click at [110, 125] on link "Add Another Item" at bounding box center [99, 124] width 44 height 10
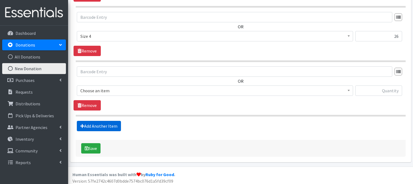
scroll to position [408, 0]
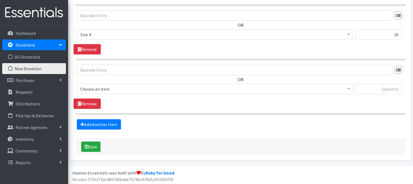
click at [344, 90] on span "Choose an item" at bounding box center [214, 89] width 269 height 8
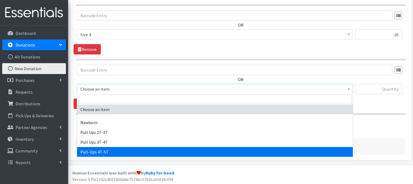
select select "14766"
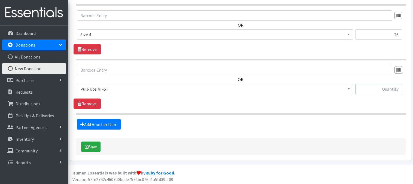
click at [372, 89] on input "text" at bounding box center [378, 89] width 47 height 10
type input "780"
click at [94, 123] on link "Add Another Item" at bounding box center [99, 124] width 44 height 10
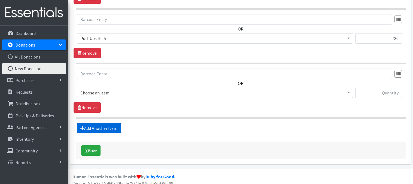
scroll to position [462, 0]
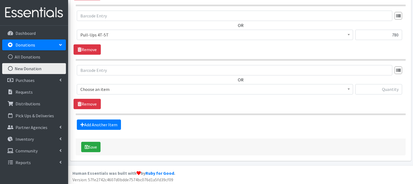
click at [349, 89] on b at bounding box center [349, 89] width 2 height 1
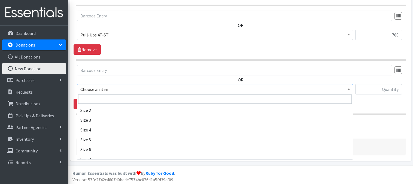
scroll to position [72, 0]
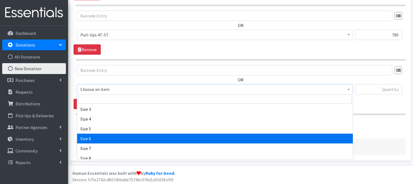
select select "3687"
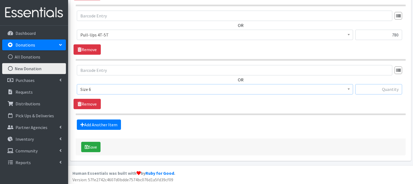
click at [373, 88] on input "text" at bounding box center [378, 89] width 47 height 10
type input "149"
click at [107, 123] on link "Add Another Item" at bounding box center [99, 125] width 44 height 10
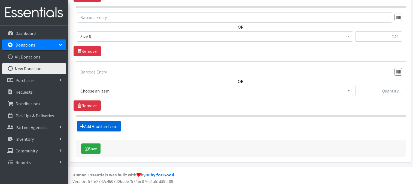
scroll to position [516, 0]
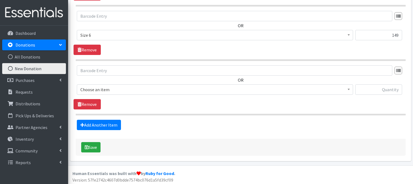
click at [347, 89] on span at bounding box center [348, 89] width 5 height 8
select select "3697"
click at [386, 90] on input "text" at bounding box center [378, 89] width 47 height 10
type input "11"
click at [92, 148] on button "Save" at bounding box center [90, 147] width 19 height 10
